Goal: Check status: Check status

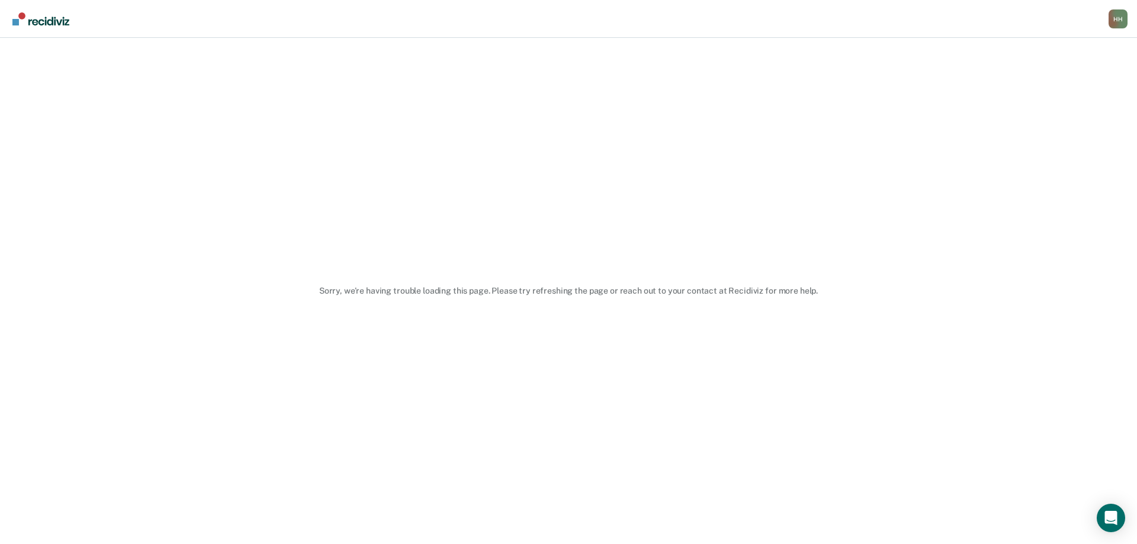
click at [648, 239] on div "Sorry, we’re having trouble loading this page. Please try refreshing the page o…" at bounding box center [568, 291] width 1137 height 506
